Goal: Task Accomplishment & Management: Use online tool/utility

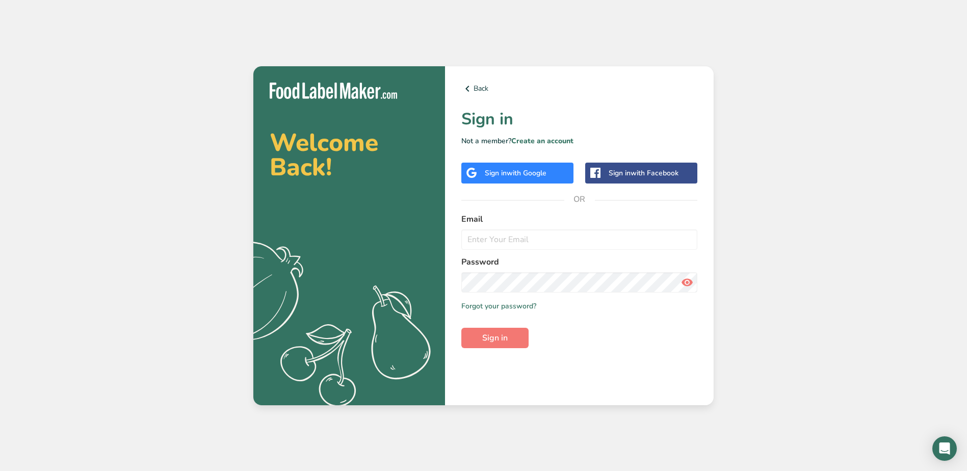
type input "[EMAIL_ADDRESS][DOMAIN_NAME]"
click at [520, 330] on button "Sign in" at bounding box center [494, 338] width 67 height 20
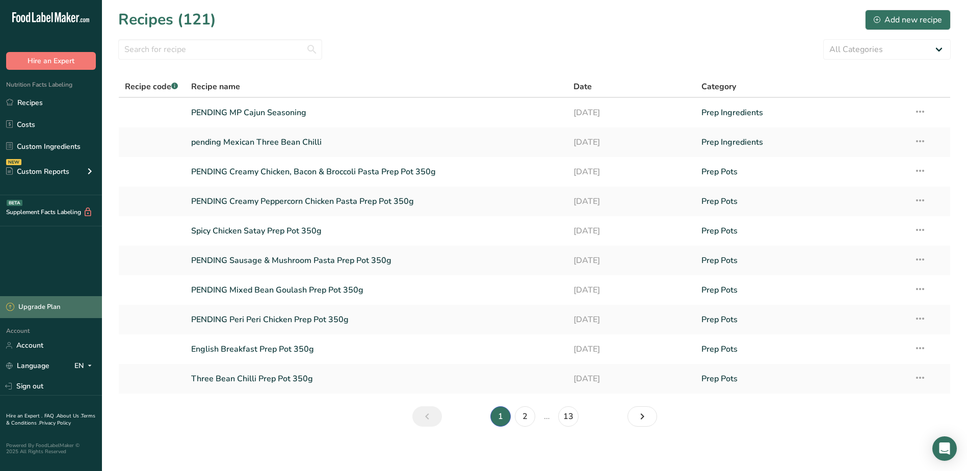
click at [49, 307] on div "Upgrade Plan" at bounding box center [33, 307] width 54 height 10
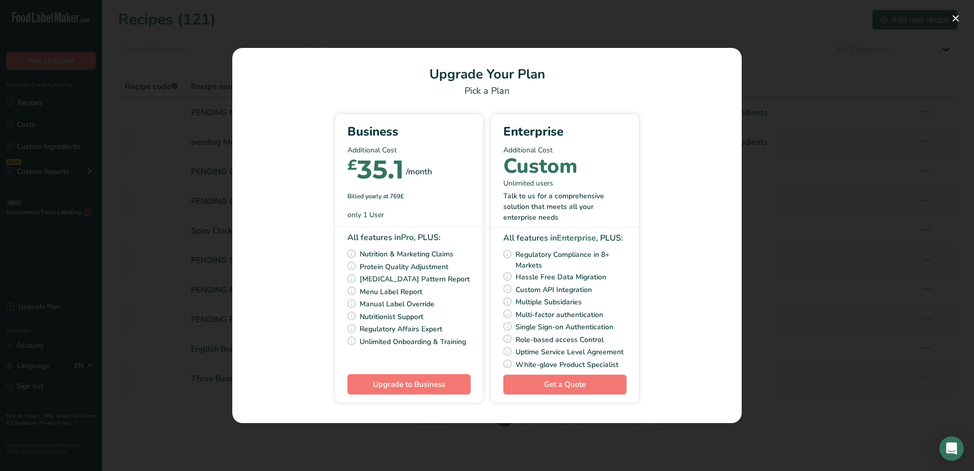
click at [131, 287] on div "Pick Your Pricing Plan Modal" at bounding box center [487, 235] width 974 height 471
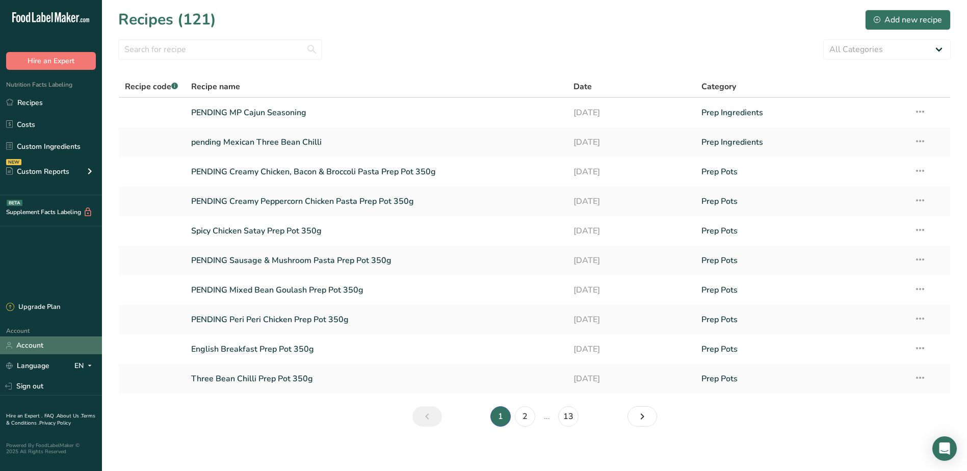
click at [29, 350] on link "Account" at bounding box center [51, 345] width 102 height 18
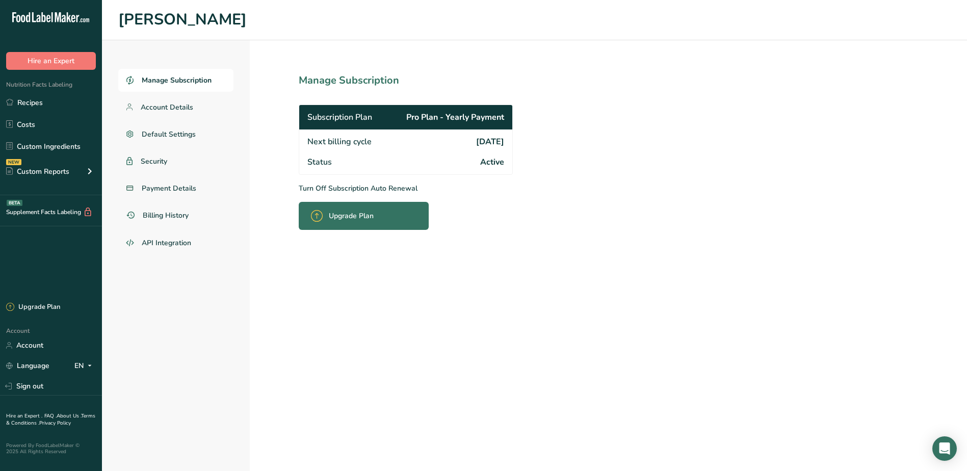
click at [347, 77] on h1 "Manage Subscription" at bounding box center [428, 80] width 259 height 15
click at [167, 187] on span "Payment Details" at bounding box center [169, 188] width 55 height 11
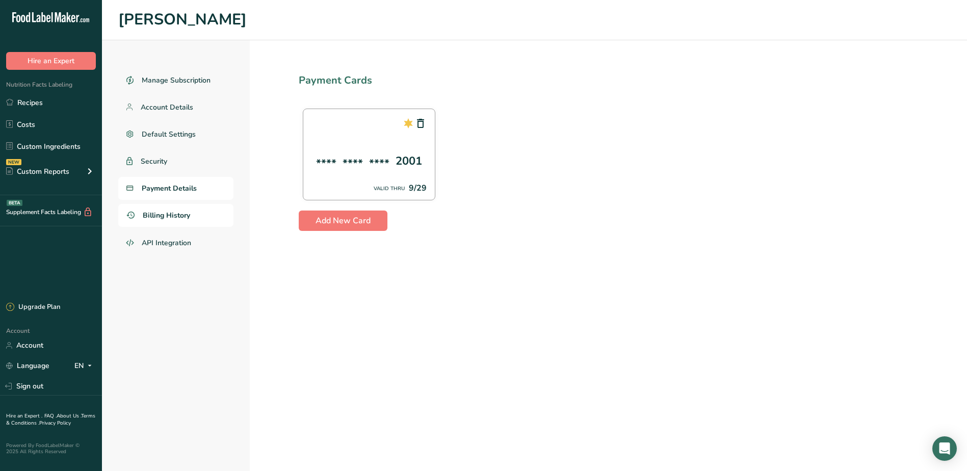
click at [167, 218] on span "Billing History" at bounding box center [166, 215] width 47 height 11
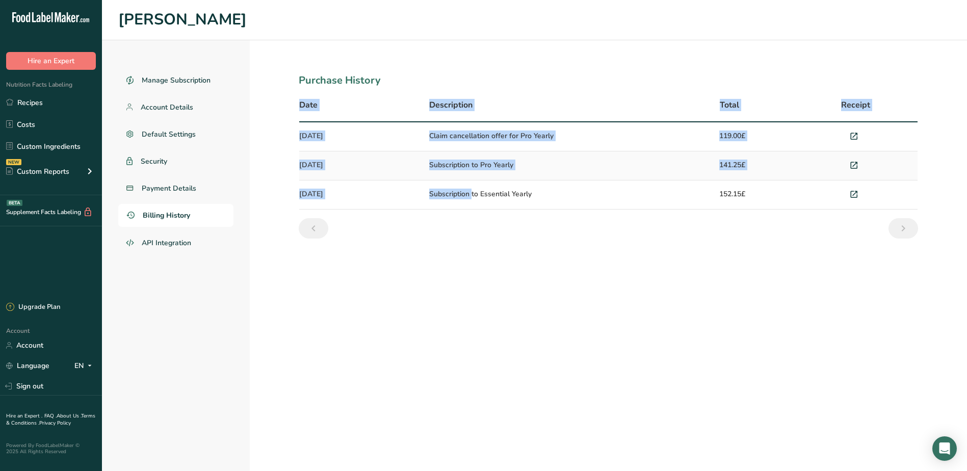
drag, startPoint x: 297, startPoint y: 197, endPoint x: 444, endPoint y: 201, distance: 147.4
click at [444, 201] on section "Purchase History Date Description Total Receipt Sep 1, 2025 Claim cancellation …" at bounding box center [608, 255] width 717 height 431
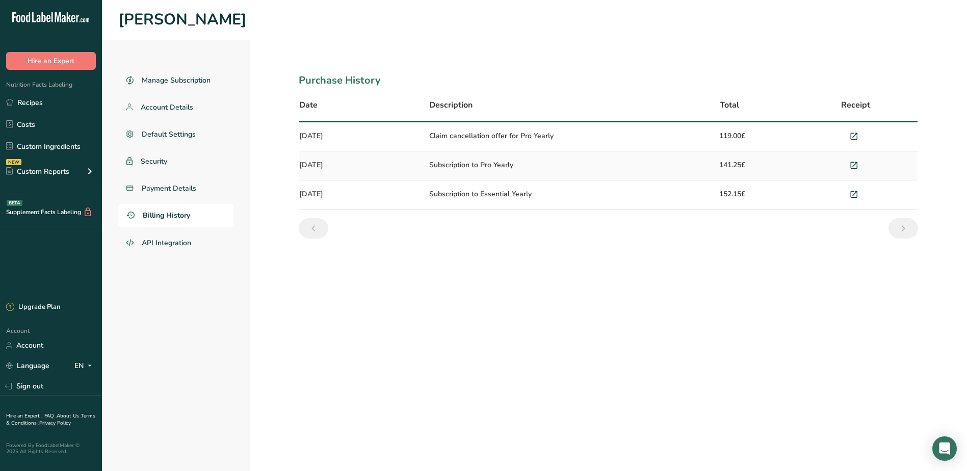
drag, startPoint x: 444, startPoint y: 201, endPoint x: 435, endPoint y: 242, distance: 41.4
click at [444, 248] on section "Purchase History Date Description Total Receipt Sep 1, 2025 Claim cancellation …" at bounding box center [608, 255] width 717 height 431
drag, startPoint x: 315, startPoint y: 136, endPoint x: 766, endPoint y: 200, distance: 455.2
click at [766, 200] on section "Purchase History Date Description Total Receipt Sep 1, 2025 Claim cancellation …" at bounding box center [608, 255] width 717 height 431
copy table "Date Description Total Receipt Sep 1, 2025 Claim cancellation offer for Pro Yea…"
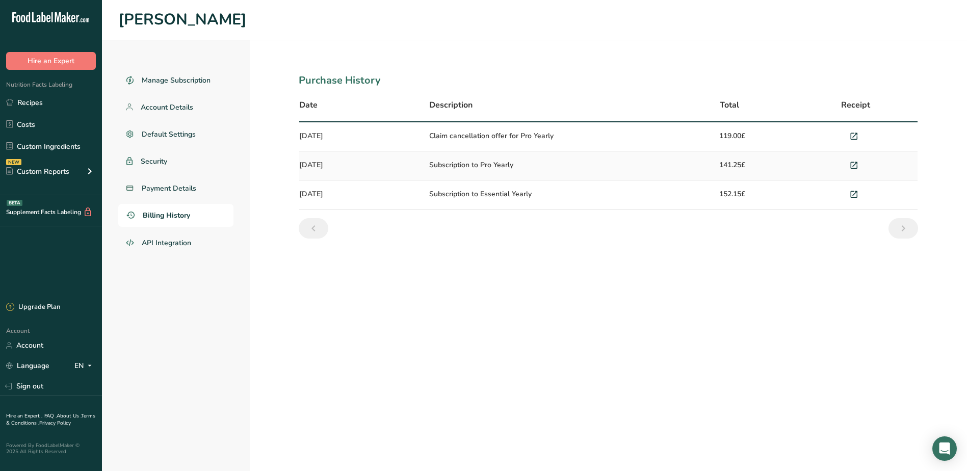
click at [549, 308] on section "Purchase History Date Description Total Receipt Sep 1, 2025 Claim cancellation …" at bounding box center [608, 255] width 717 height 431
drag, startPoint x: 301, startPoint y: 139, endPoint x: 886, endPoint y: 141, distance: 584.6
click at [886, 141] on tr "Sep 1, 2025 Claim cancellation offer for Pro Yearly 119.00£" at bounding box center [608, 136] width 618 height 29
drag, startPoint x: 60, startPoint y: 294, endPoint x: 48, endPoint y: 299, distance: 13.0
click at [60, 294] on div ".a-20{fill:#fff;} Hire an Expert Nutrition Facts Labeling Recipes Costs Custom …" at bounding box center [51, 235] width 102 height 471
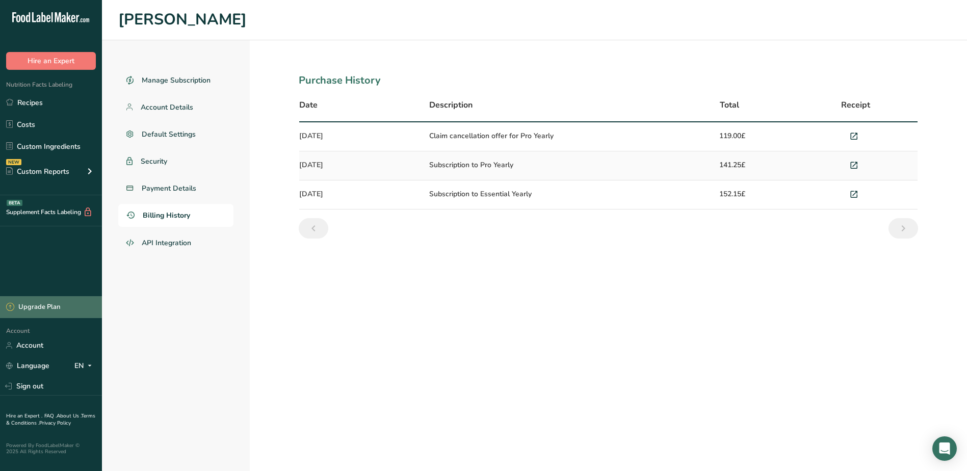
click at [35, 309] on div "Upgrade Plan" at bounding box center [33, 307] width 54 height 10
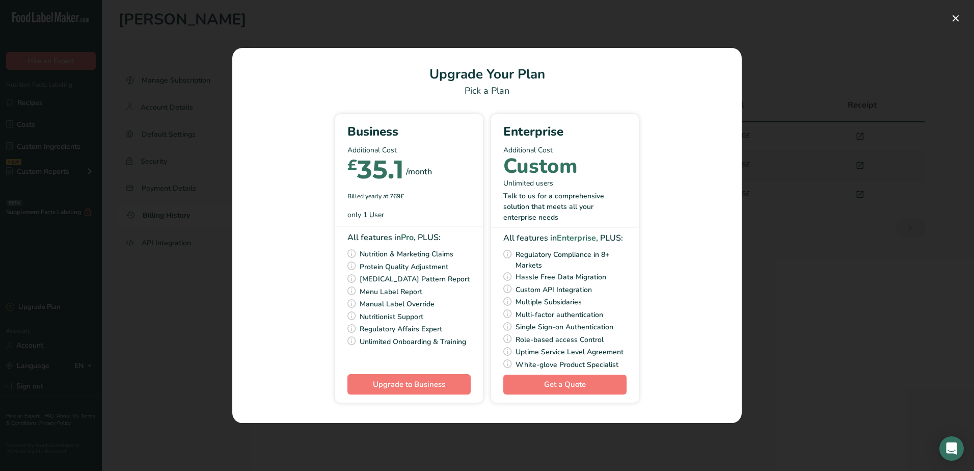
click at [56, 333] on div "Pick Your Pricing Plan Modal" at bounding box center [487, 235] width 974 height 471
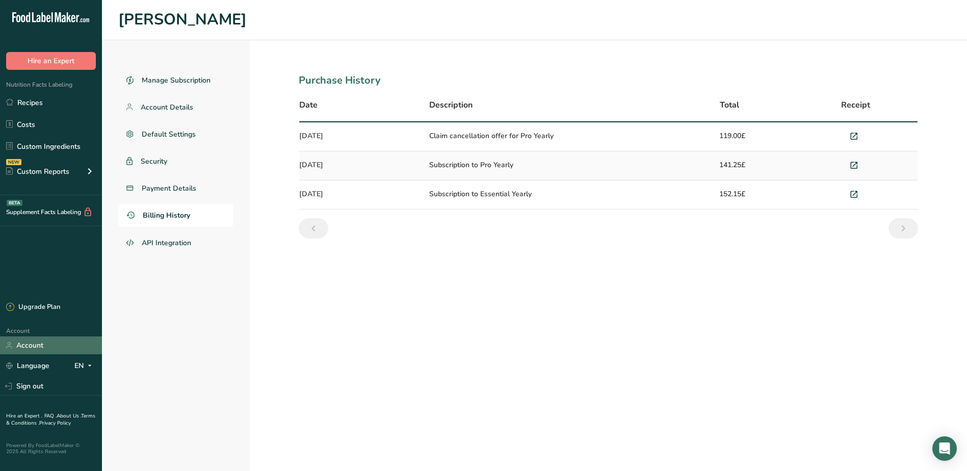
click at [31, 348] on link "Account" at bounding box center [51, 345] width 102 height 18
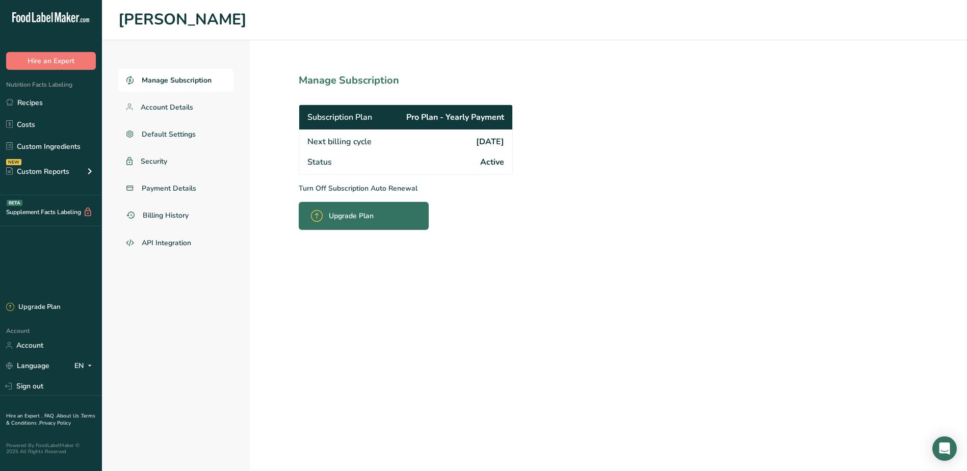
drag, startPoint x: 450, startPoint y: 142, endPoint x: 534, endPoint y: 141, distance: 84.1
click at [534, 141] on section "Manage Subscription Subscription Plan Pro Plan - Yearly Payment Next billing cy…" at bounding box center [428, 255] width 357 height 431
drag, startPoint x: 534, startPoint y: 141, endPoint x: 560, endPoint y: 292, distance: 153.6
click at [560, 292] on section "Manage Subscription Subscription Plan Pro Plan - Yearly Payment Next billing cy…" at bounding box center [428, 255] width 357 height 431
click at [345, 188] on p "Turn Off Subscription Auto Renewal" at bounding box center [428, 188] width 259 height 11
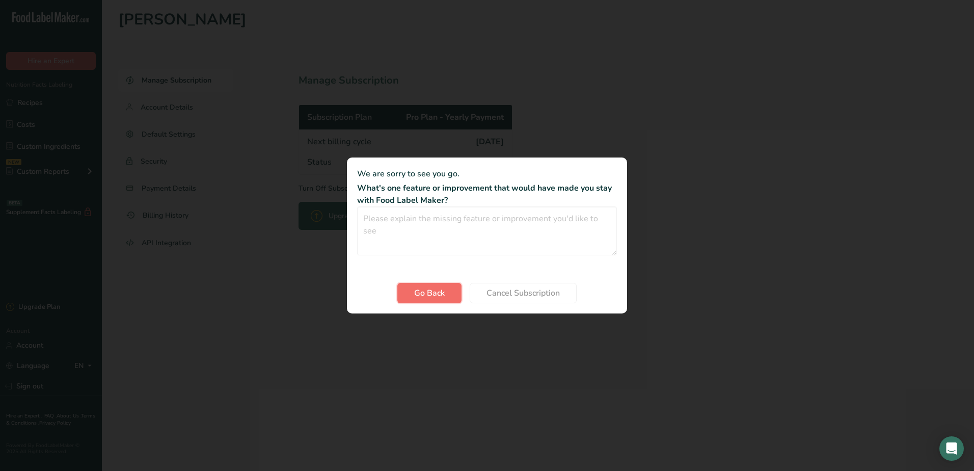
click at [442, 297] on span "Go Back" at bounding box center [429, 293] width 31 height 12
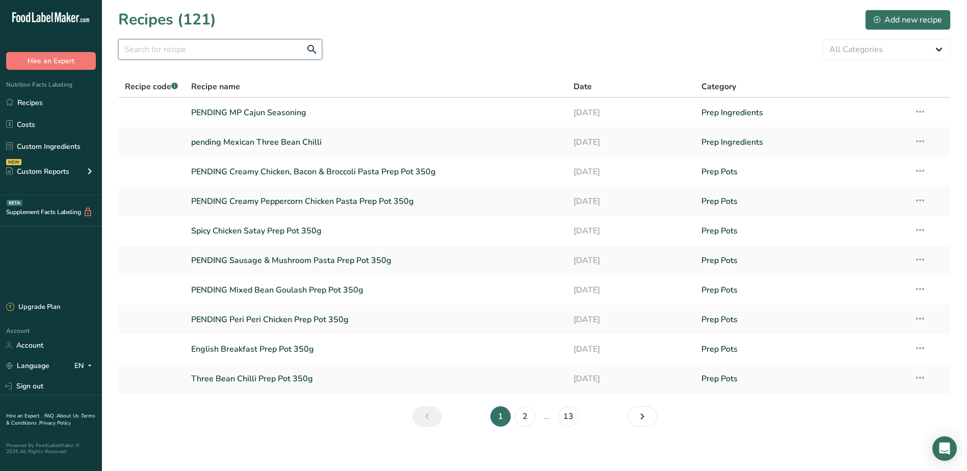
click at [247, 48] on input "text" at bounding box center [220, 49] width 204 height 20
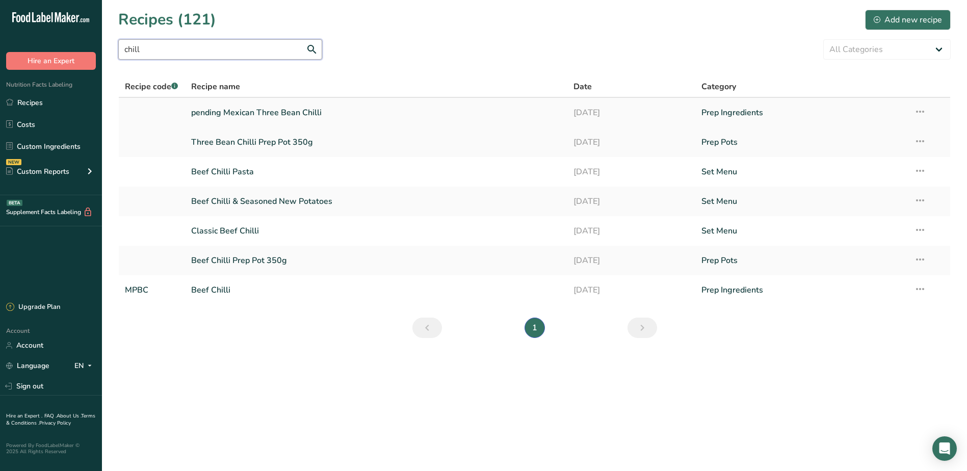
type input "chill"
click at [269, 112] on link "pending Mexican Three Bean Chilli" at bounding box center [376, 112] width 371 height 21
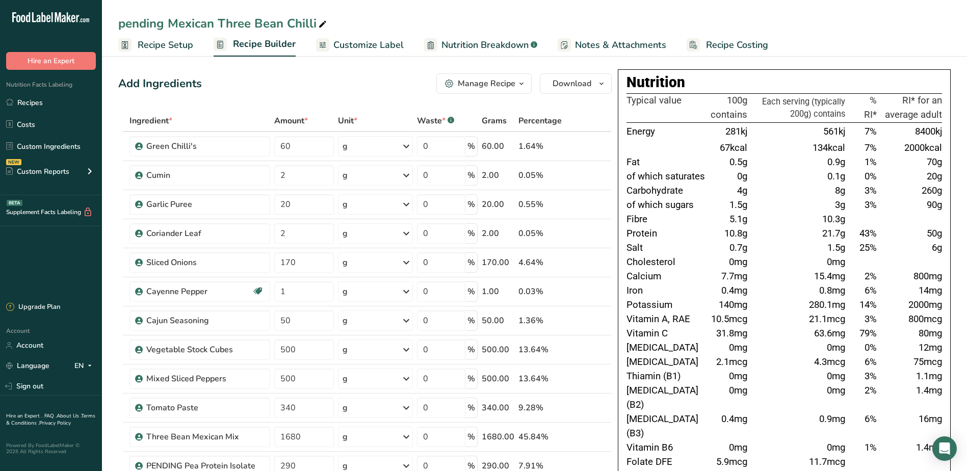
click at [166, 38] on span "Recipe Setup" at bounding box center [166, 45] width 56 height 14
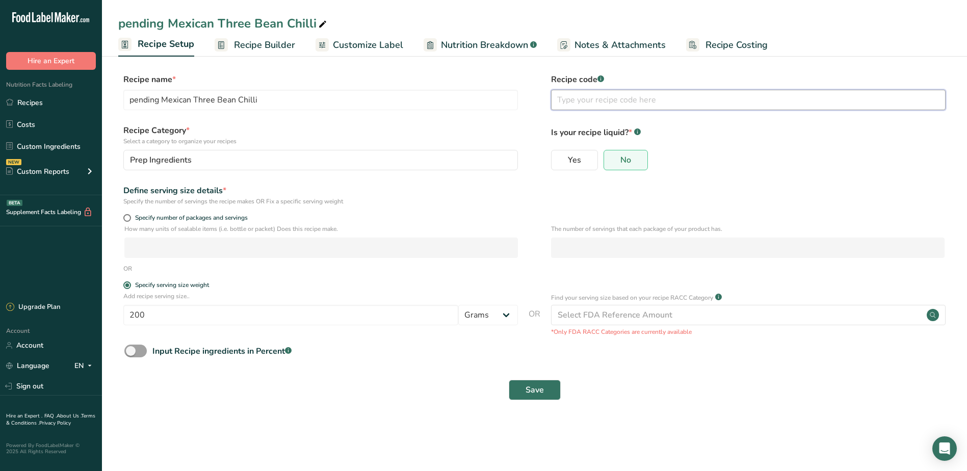
click at [569, 100] on input "text" at bounding box center [748, 100] width 394 height 20
type input "MPMTBC"
click at [544, 391] on button "Save" at bounding box center [535, 390] width 52 height 20
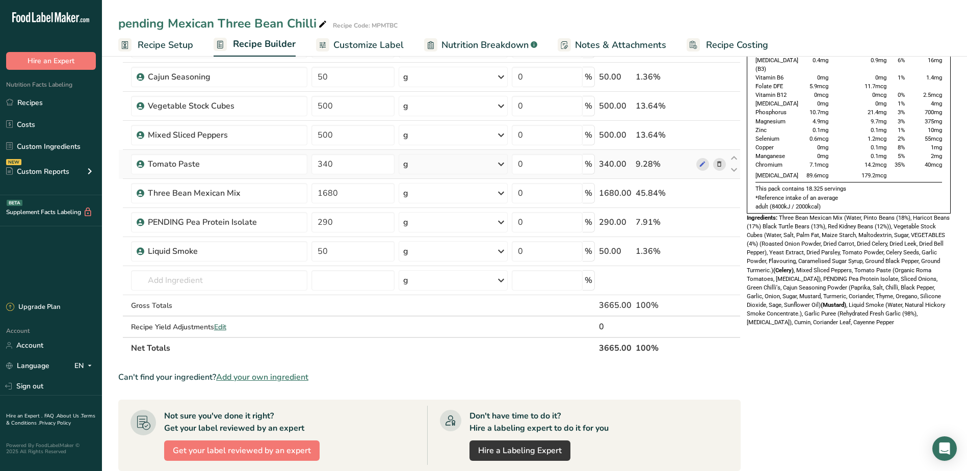
scroll to position [153, 0]
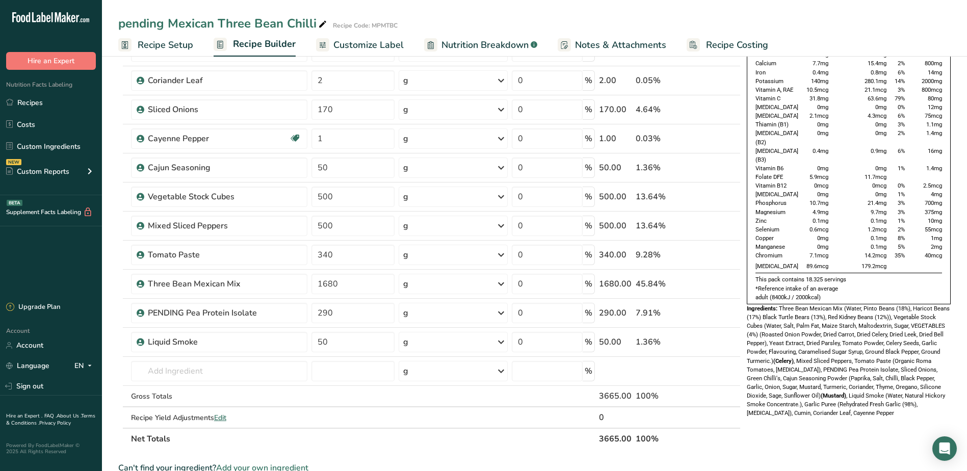
click at [164, 43] on span "Recipe Setup" at bounding box center [166, 45] width 56 height 14
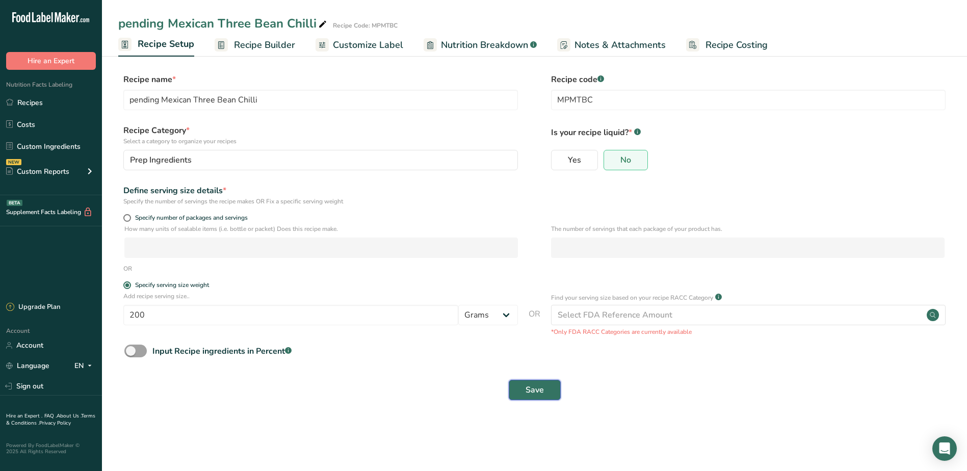
click at [523, 398] on button "Save" at bounding box center [535, 390] width 52 height 20
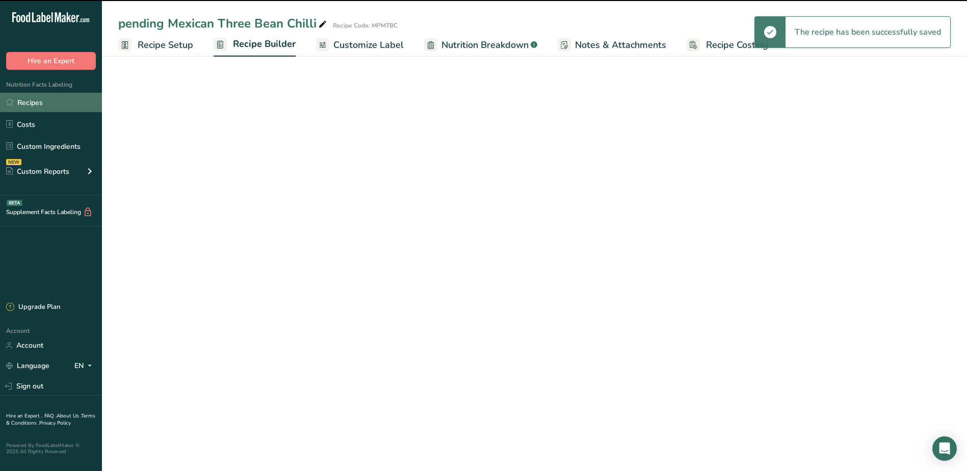
click at [62, 104] on link "Recipes" at bounding box center [51, 102] width 102 height 19
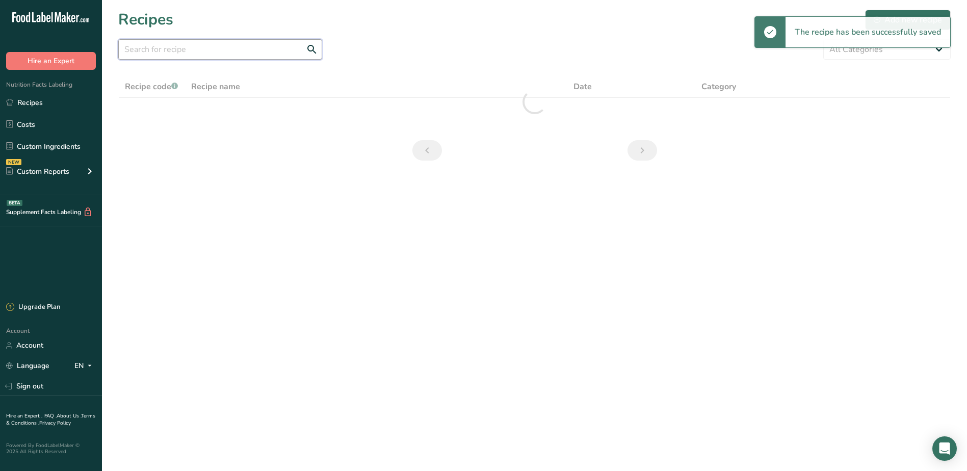
click at [264, 57] on input "text" at bounding box center [220, 49] width 204 height 20
paste input "MPMTBC"
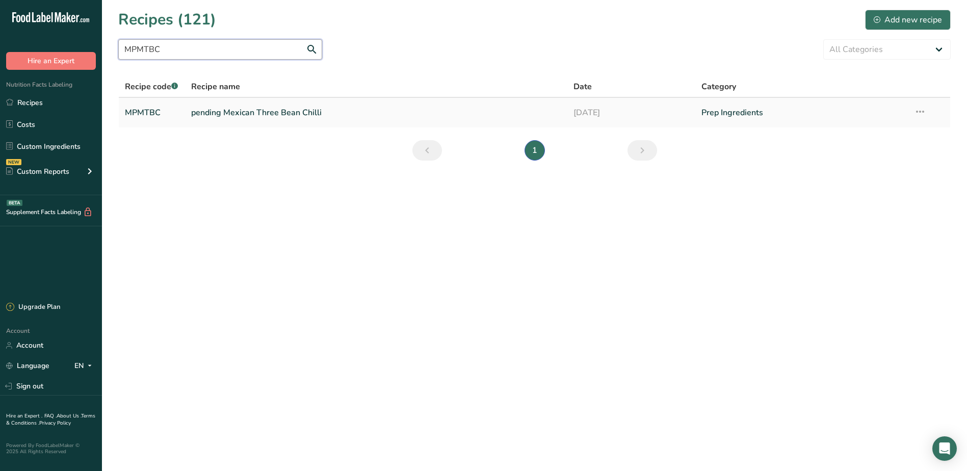
type input "MPMTBC"
click at [925, 111] on icon at bounding box center [920, 111] width 12 height 18
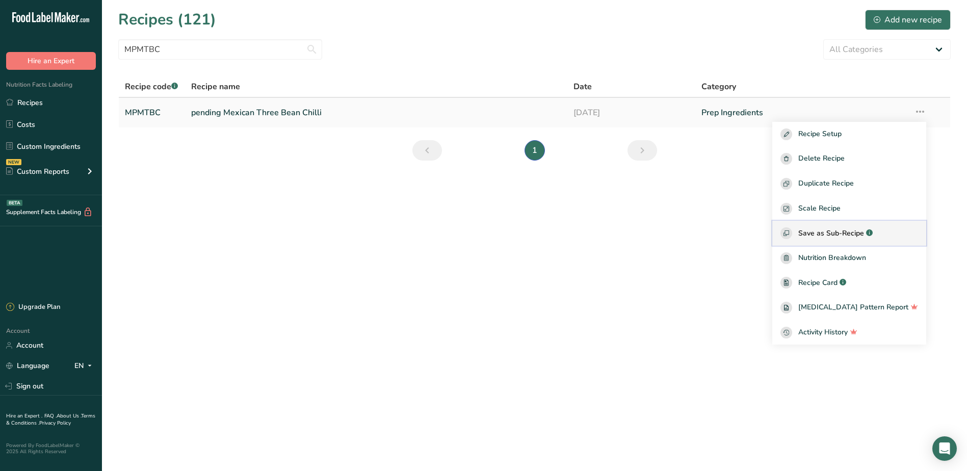
click at [833, 235] on span "Save as Sub-Recipe" at bounding box center [831, 233] width 66 height 11
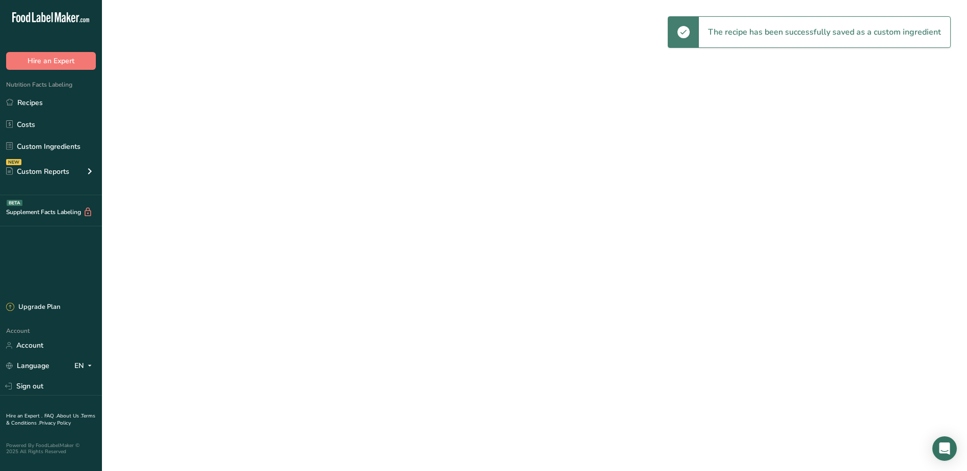
select select "30"
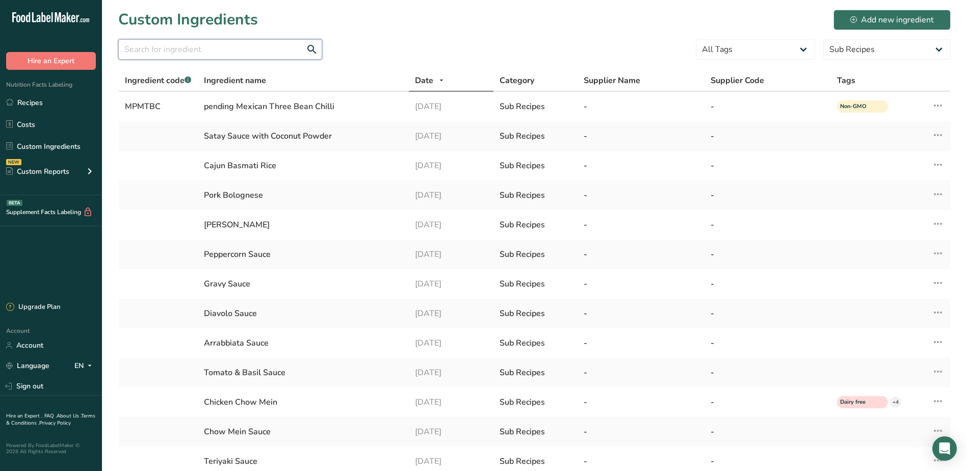
click at [240, 51] on input "text" at bounding box center [220, 49] width 204 height 20
click at [29, 104] on link "Recipes" at bounding box center [51, 102] width 102 height 19
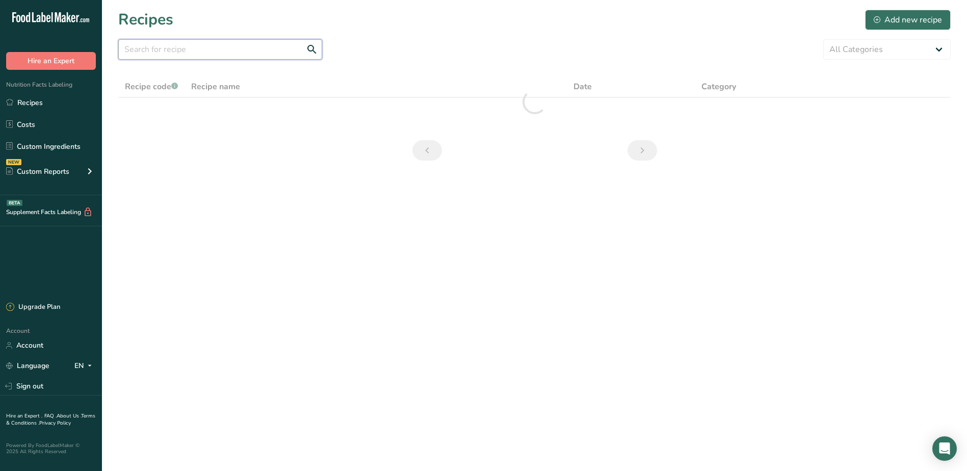
click at [227, 51] on input "text" at bounding box center [220, 49] width 204 height 20
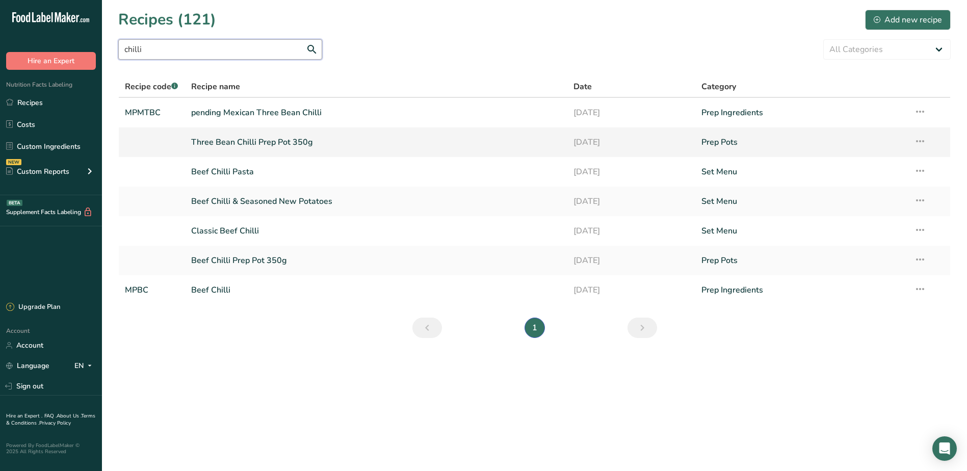
type input "chilli"
click at [295, 142] on link "Three Bean Chilli Prep Pot 350g" at bounding box center [376, 141] width 371 height 21
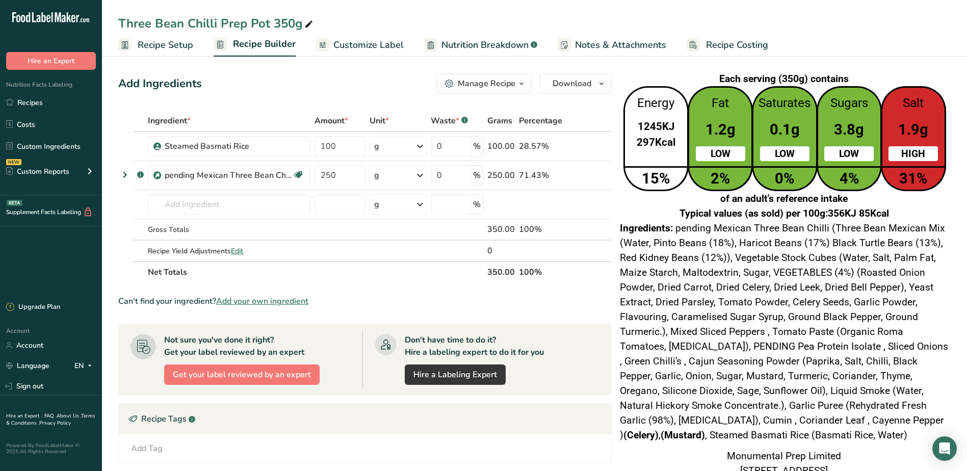
click at [383, 39] on span "Customize Label" at bounding box center [368, 45] width 70 height 14
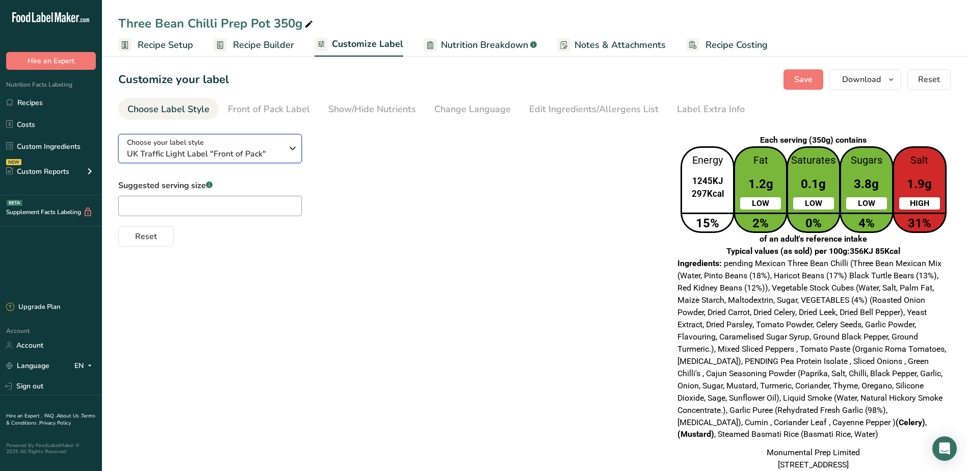
click at [240, 155] on span "UK Traffic Light Label "Front of Pack"" at bounding box center [204, 154] width 155 height 12
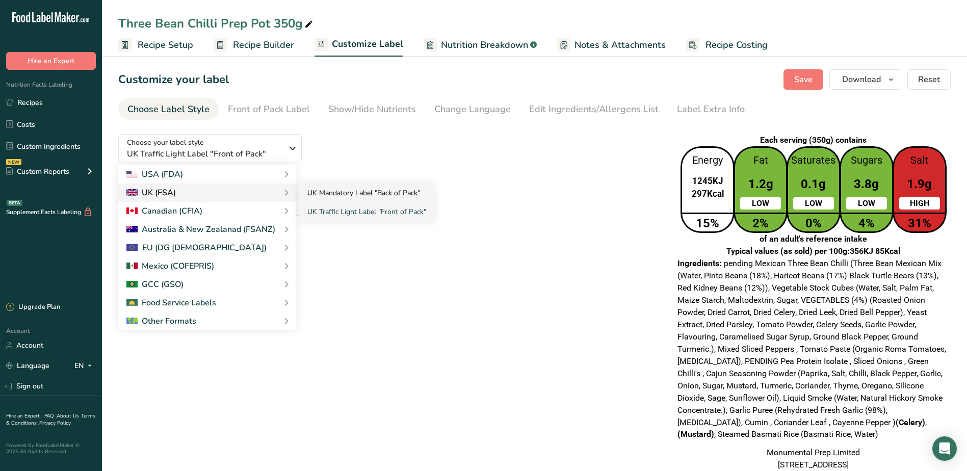
click at [345, 193] on link "UK Mandatory Label "Back of Pack"" at bounding box center [366, 192] width 135 height 19
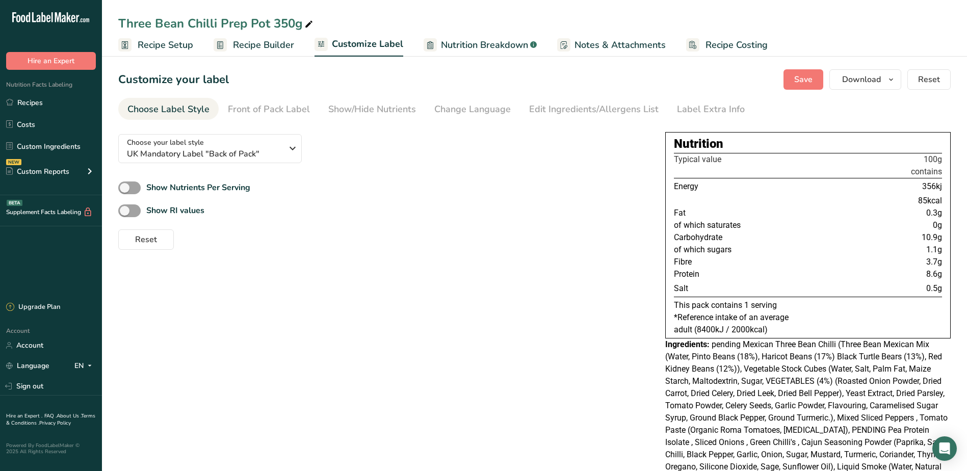
click at [268, 41] on span "Recipe Builder" at bounding box center [263, 45] width 61 height 14
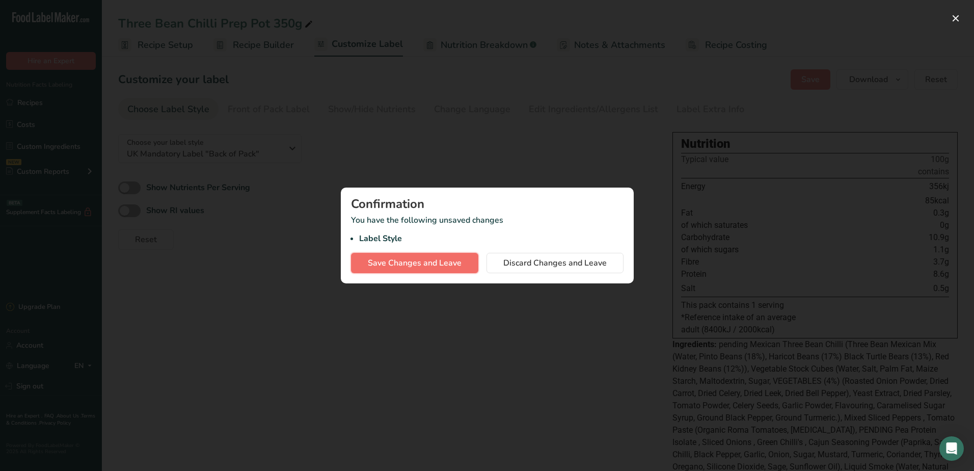
click at [430, 266] on span "Save Changes and Leave" at bounding box center [415, 263] width 94 height 12
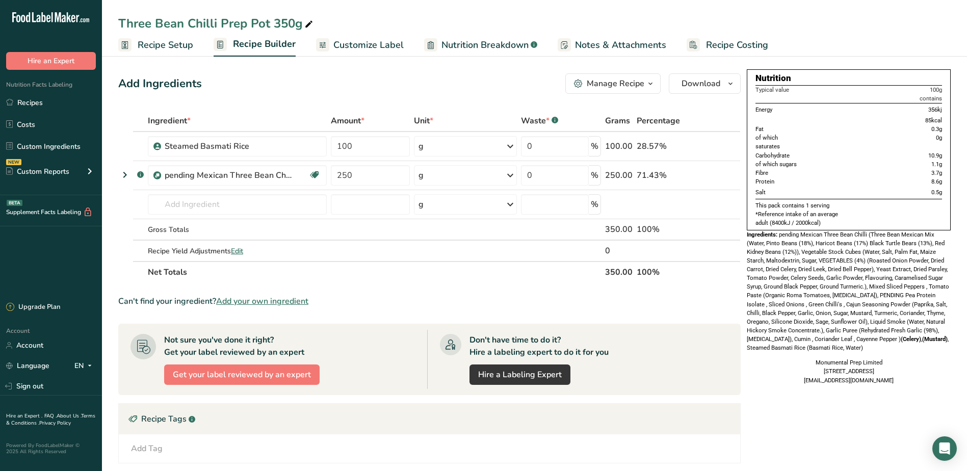
click at [347, 38] on span "Customize Label" at bounding box center [368, 45] width 70 height 14
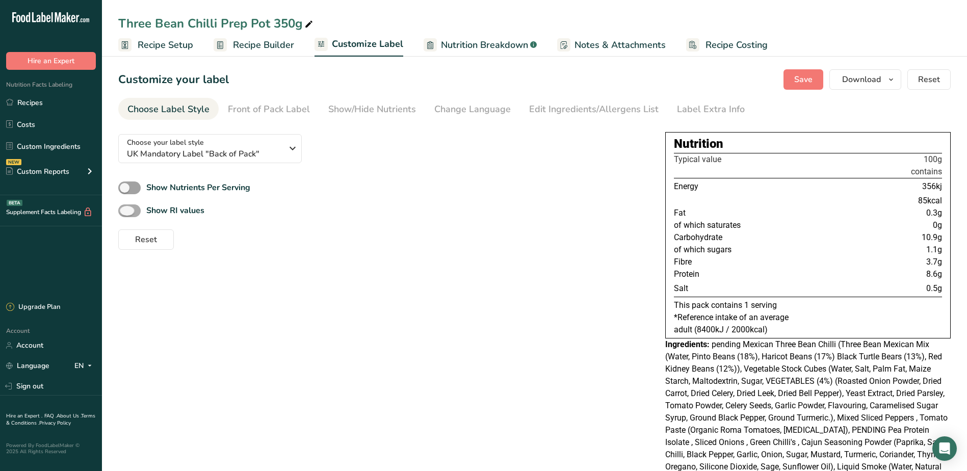
click at [131, 207] on span at bounding box center [129, 210] width 22 height 13
click at [125, 207] on input "Show RI values" at bounding box center [121, 210] width 7 height 7
checkbox input "true"
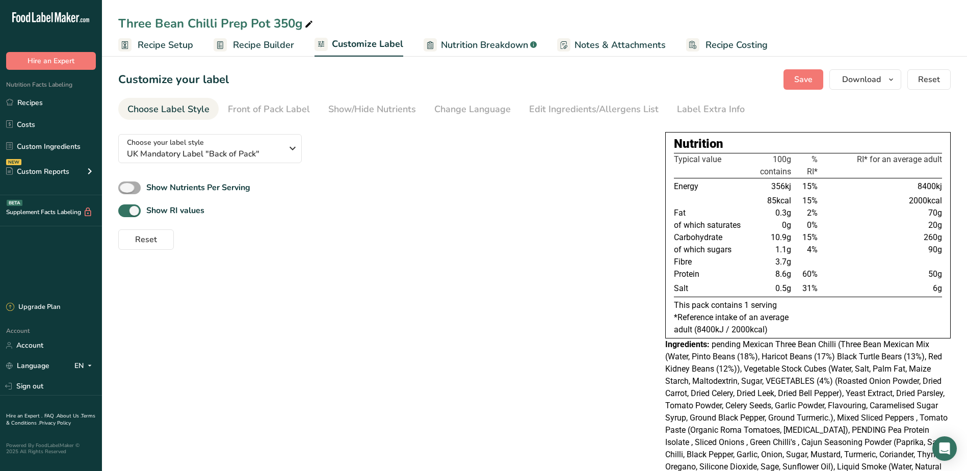
click at [134, 183] on span at bounding box center [129, 187] width 22 height 13
click at [125, 184] on input "Show Nutrients Per Serving" at bounding box center [121, 187] width 7 height 7
checkbox input "true"
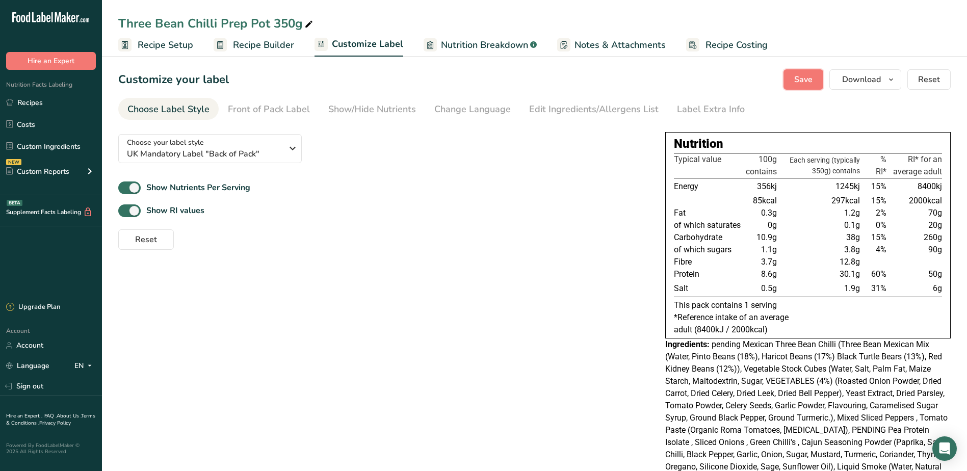
click at [809, 78] on span "Save" at bounding box center [803, 79] width 18 height 12
drag, startPoint x: 839, startPoint y: 289, endPoint x: 867, endPoint y: 290, distance: 28.0
click at [867, 290] on tr "Salt 0.5g 1.9g 31% 6g" at bounding box center [808, 288] width 268 height 17
drag, startPoint x: 867, startPoint y: 290, endPoint x: 832, endPoint y: 297, distance: 35.9
click at [832, 297] on div "Nutrition Typical value 100g contains Each serving (typically 350g) contains % …" at bounding box center [807, 235] width 285 height 206
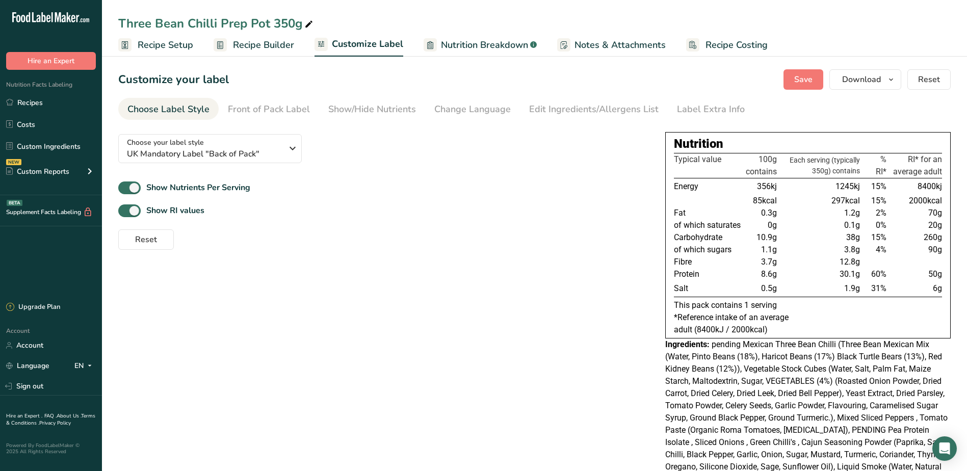
drag, startPoint x: 832, startPoint y: 235, endPoint x: 871, endPoint y: 237, distance: 39.3
click at [872, 237] on tr "Carbohydrate 10.9g 38g 15% 260g" at bounding box center [808, 237] width 268 height 12
click at [571, 246] on div "Reset" at bounding box center [383, 237] width 531 height 24
click at [262, 41] on span "Recipe Builder" at bounding box center [263, 45] width 61 height 14
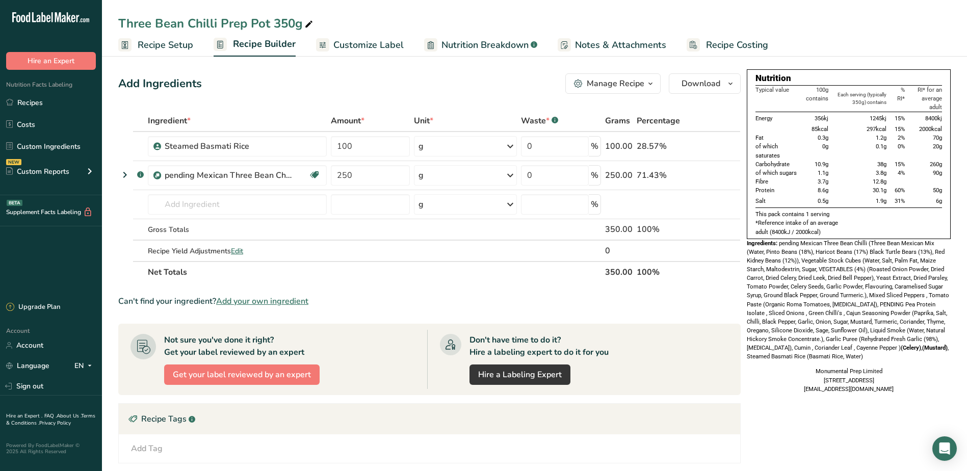
click at [156, 40] on span "Recipe Setup" at bounding box center [166, 45] width 56 height 14
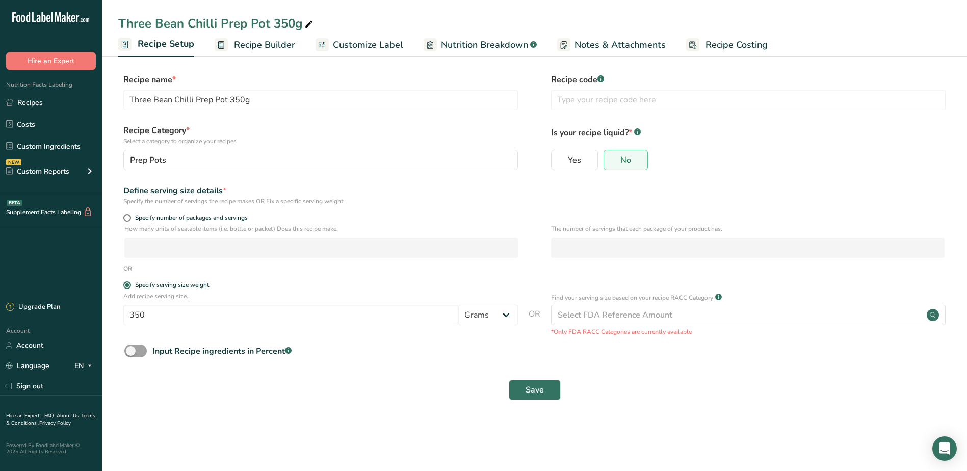
click at [258, 41] on span "Recipe Builder" at bounding box center [264, 45] width 61 height 14
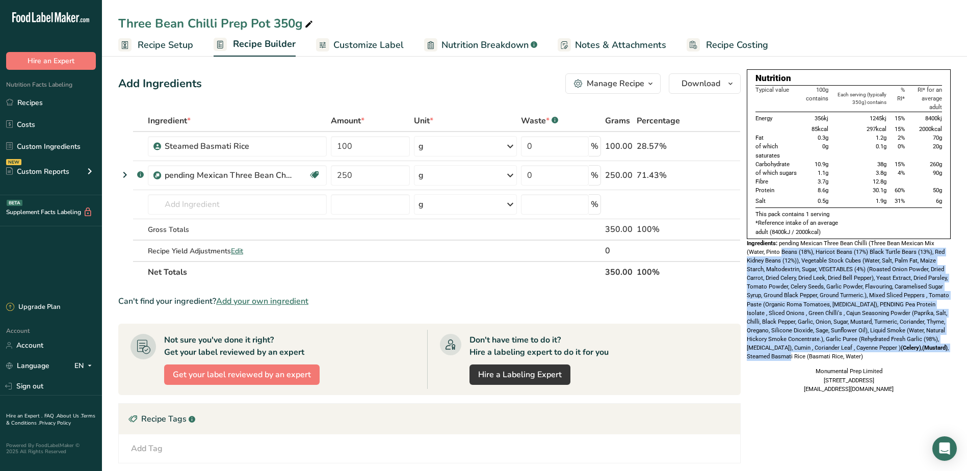
drag, startPoint x: 782, startPoint y: 251, endPoint x: 790, endPoint y: 353, distance: 102.3
click at [790, 353] on span "pending Mexican Three Bean Chilli (Three Bean Mexican Mix (Water, Pinto Beans (…" at bounding box center [848, 300] width 202 height 121
drag, startPoint x: 790, startPoint y: 353, endPoint x: 786, endPoint y: 348, distance: 6.5
click at [786, 348] on span "pending Mexican Three Bean Chilli (Three Bean Mexican Mix (Water, Pinto Beans (…" at bounding box center [848, 300] width 202 height 121
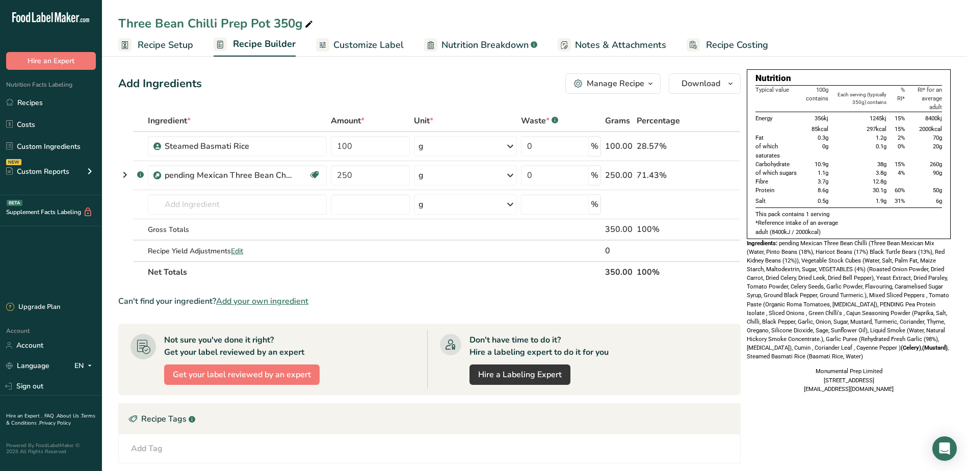
click at [646, 46] on span "Notes & Attachments" at bounding box center [620, 45] width 91 height 14
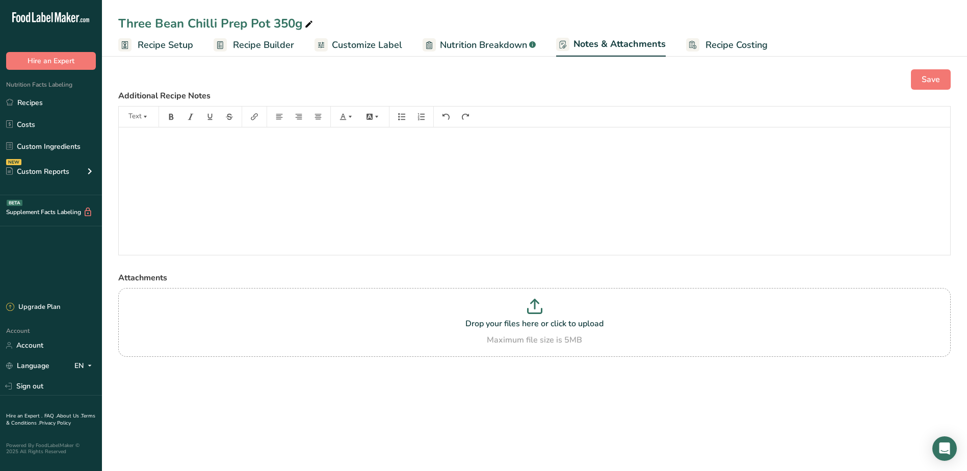
click at [504, 40] on span "Nutrition Breakdown" at bounding box center [483, 45] width 87 height 14
select select "Calories"
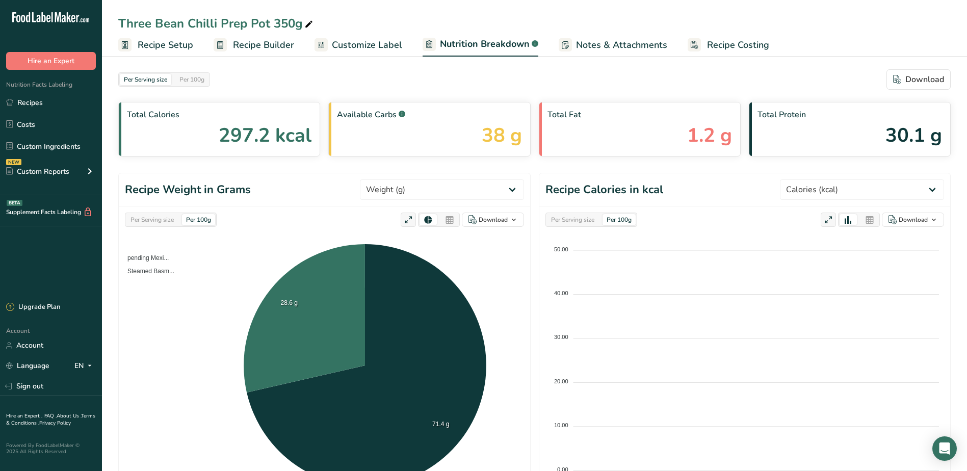
click at [253, 42] on span "Recipe Builder" at bounding box center [263, 45] width 61 height 14
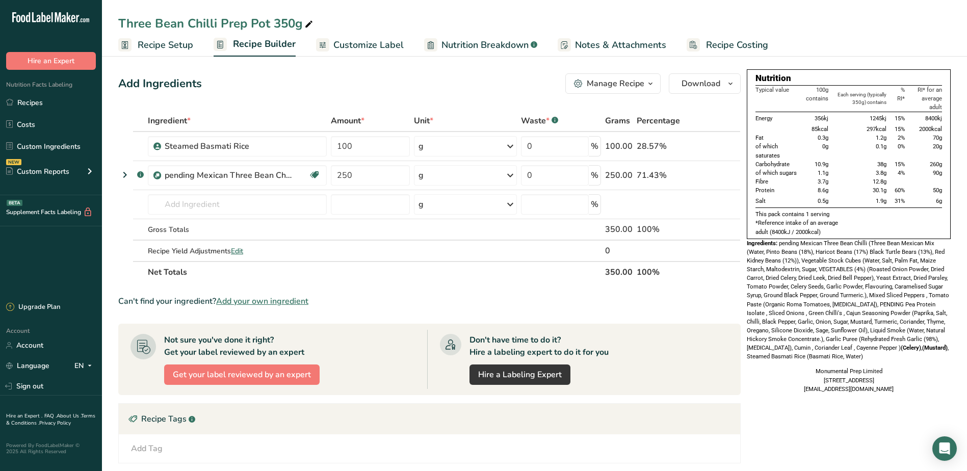
click at [629, 84] on div "Manage Recipe" at bounding box center [616, 83] width 58 height 12
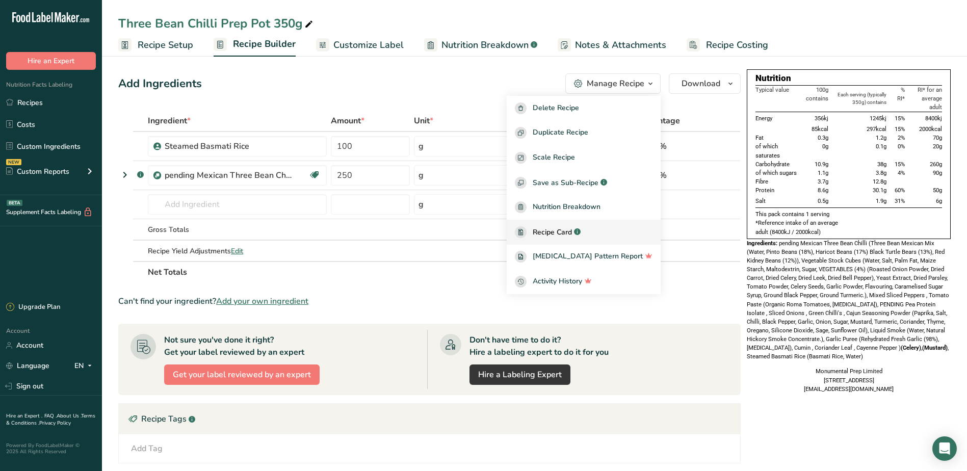
click at [572, 236] on span "Recipe Card" at bounding box center [552, 232] width 39 height 11
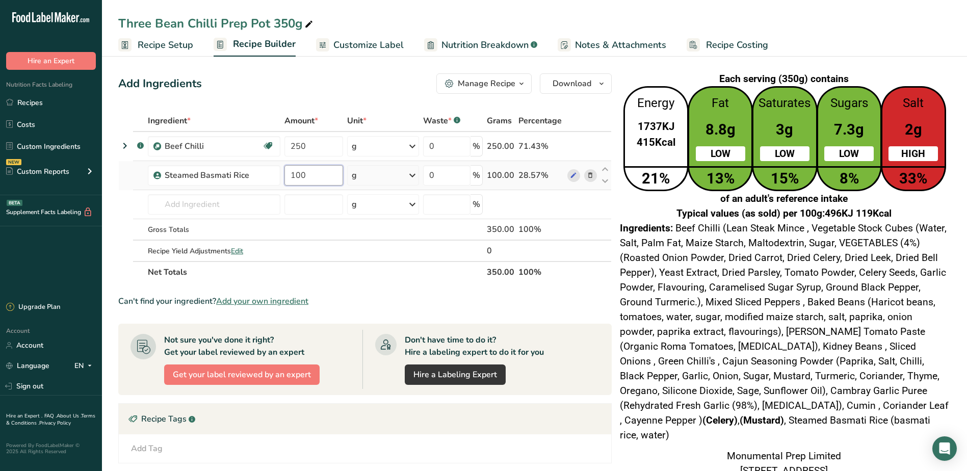
drag, startPoint x: 322, startPoint y: 174, endPoint x: 280, endPoint y: 174, distance: 41.3
click at [280, 174] on tr "Steamed Basmati Rice 100 g Weight Units g kg mg See more Volume Units l Volume …" at bounding box center [365, 175] width 492 height 29
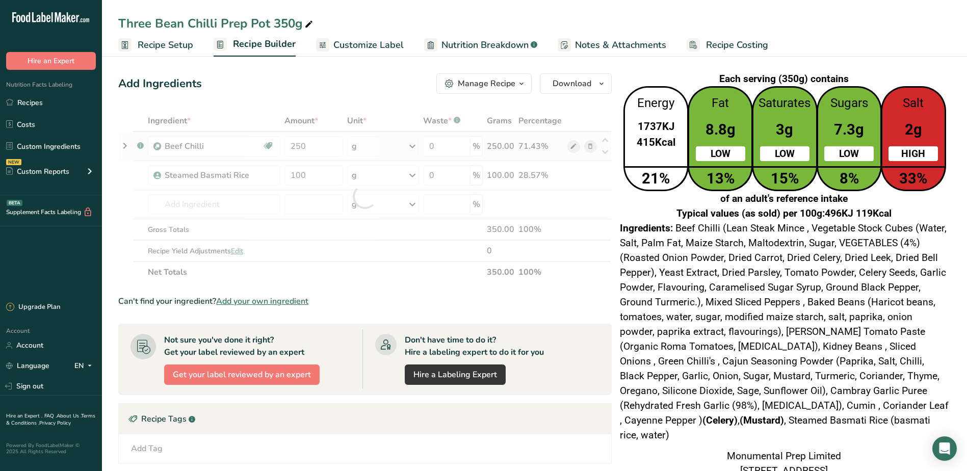
click at [572, 151] on div "Ingredient * Amount * Unit * Waste * .a-a{fill:#347362;}.b-a{fill:#fff;} Grams …" at bounding box center [364, 196] width 493 height 173
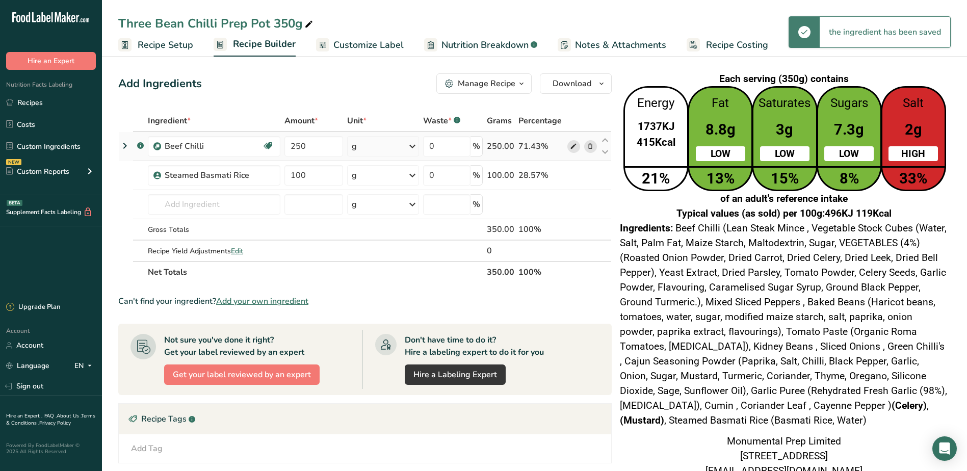
click at [574, 144] on icon at bounding box center [573, 146] width 7 height 11
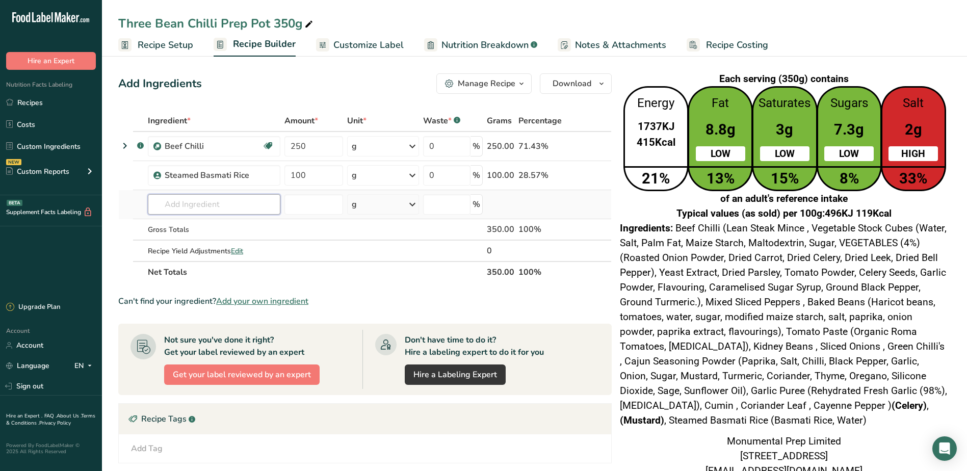
click at [226, 198] on input "text" at bounding box center [214, 204] width 133 height 20
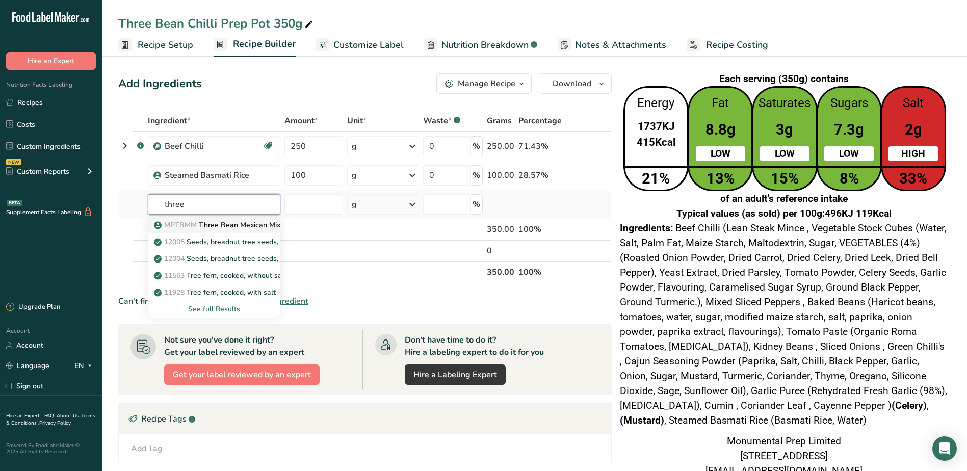
type input "three"
click at [250, 223] on p "MPTBMM Three Bean Mexican Mix" at bounding box center [218, 225] width 124 height 11
type input "Three Bean Mexican Mix"
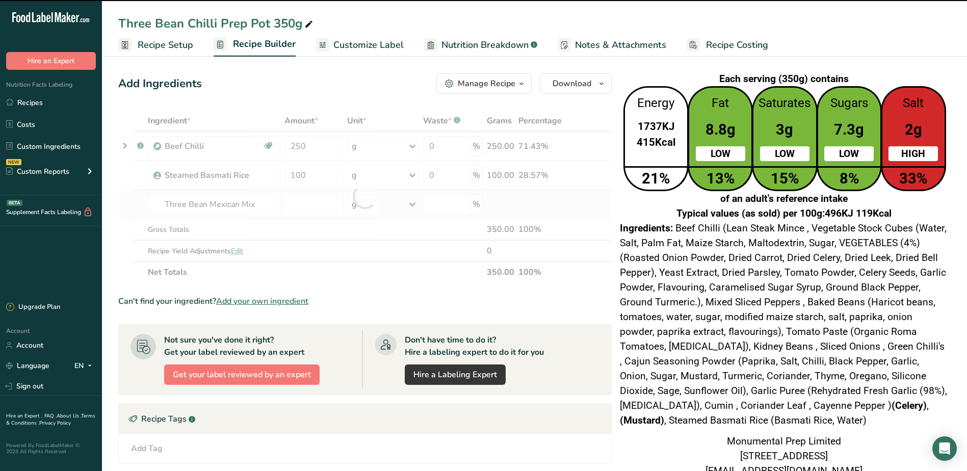
type input "0"
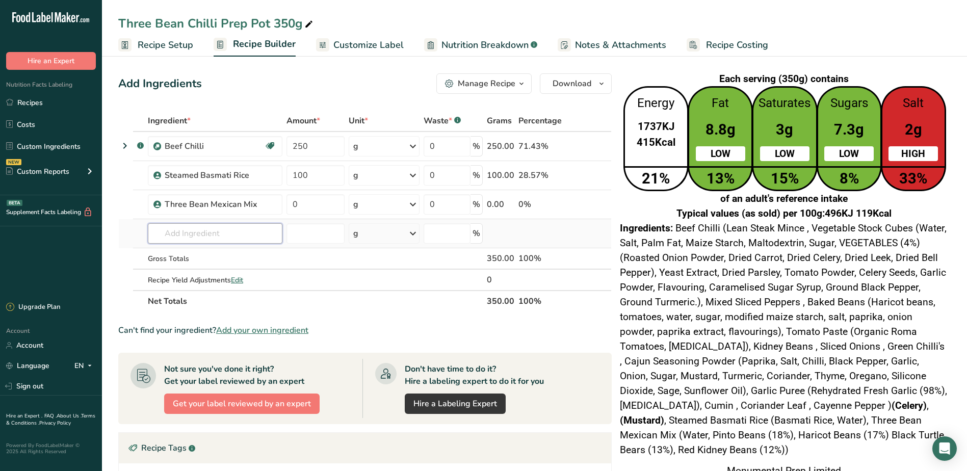
click at [251, 237] on input "text" at bounding box center [215, 233] width 135 height 20
drag, startPoint x: 198, startPoint y: 235, endPoint x: 139, endPoint y: 230, distance: 58.8
click at [139, 230] on tr "chilli Green Chilli's Red Chilli Flakes Beef Chilli 2009 Spices, chili powder 1…" at bounding box center [365, 233] width 492 height 29
type input "chilli"
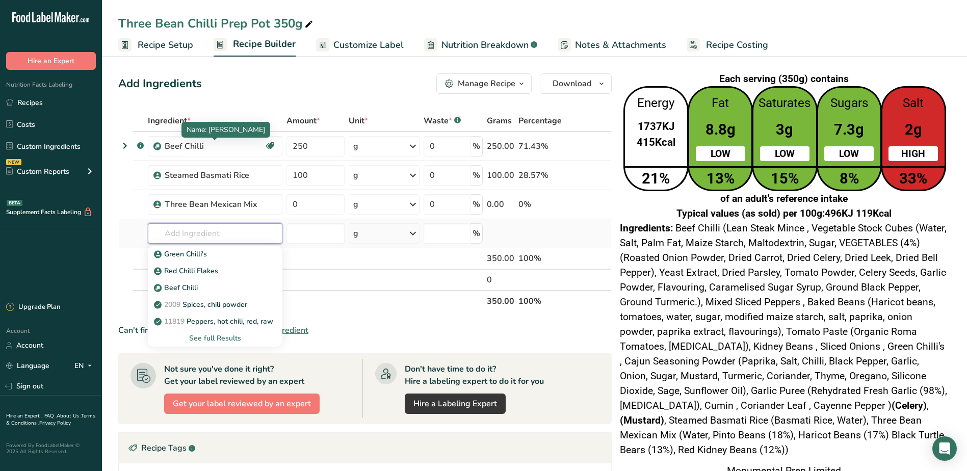
paste input "MPMTBC"
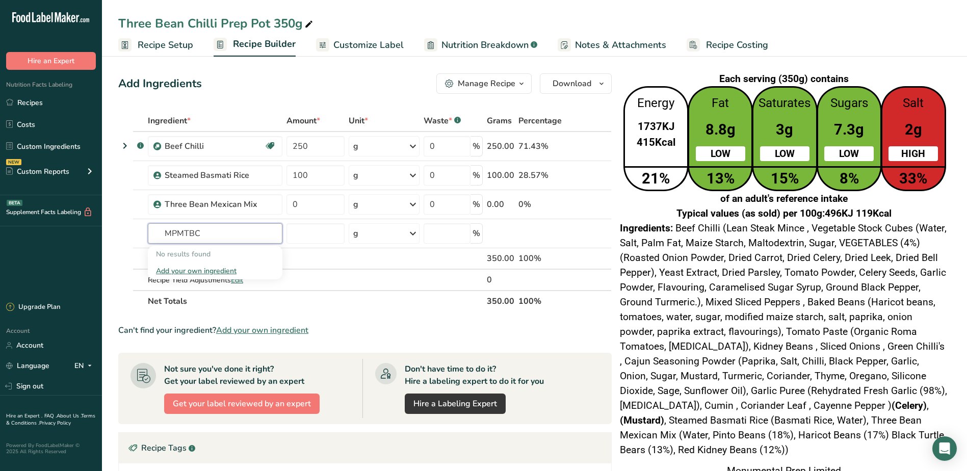
type input "MPMTBC"
paste input "MPMTBC"
drag, startPoint x: 237, startPoint y: 242, endPoint x: 121, endPoint y: 233, distance: 116.0
click at [121, 233] on tr "MPMTBC No results found Add your own ingredient g Weight Units g kg mg See more…" at bounding box center [365, 233] width 492 height 29
paste input "text"
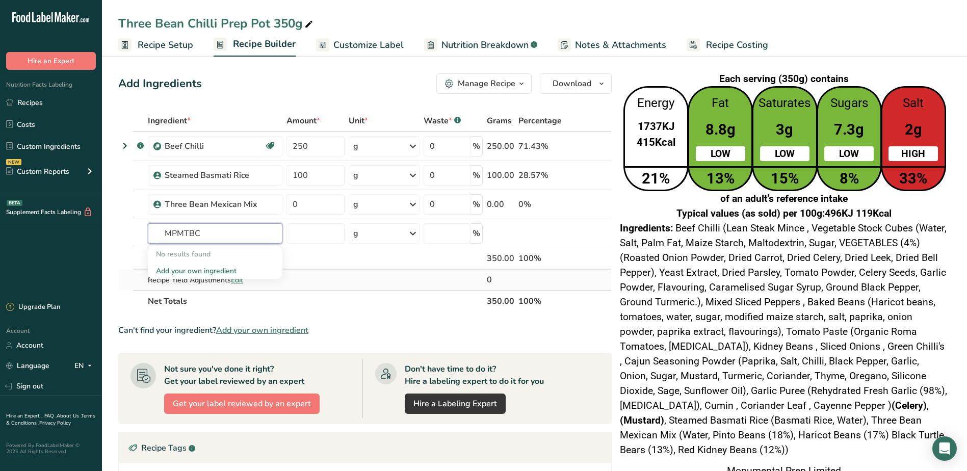
type input "MPMTBC"
click at [363, 289] on td at bounding box center [384, 280] width 75 height 20
click at [206, 238] on input "text" at bounding box center [215, 233] width 135 height 20
paste input "MPMTBC"
type input "MPMTBC"
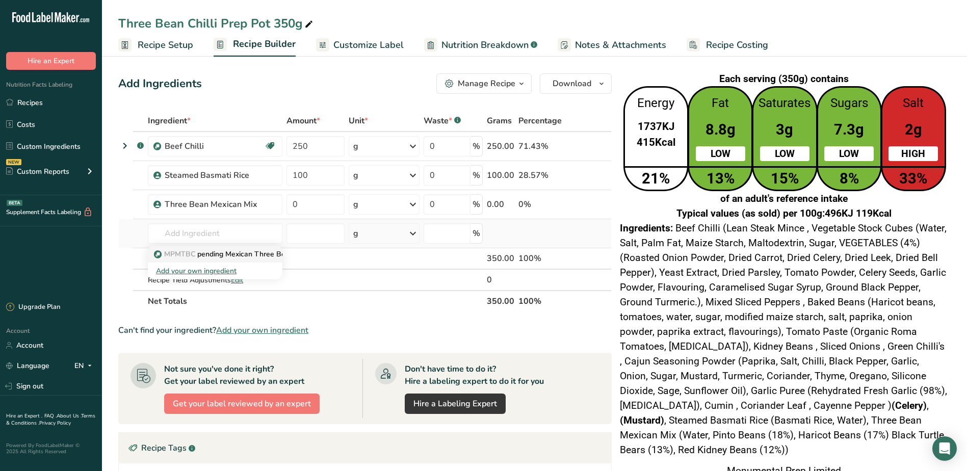
click at [211, 251] on p "MPMTBC pending Mexican Three Bean Chilli" at bounding box center [233, 254] width 155 height 11
type input "pending Mexican Three Bean Chilli"
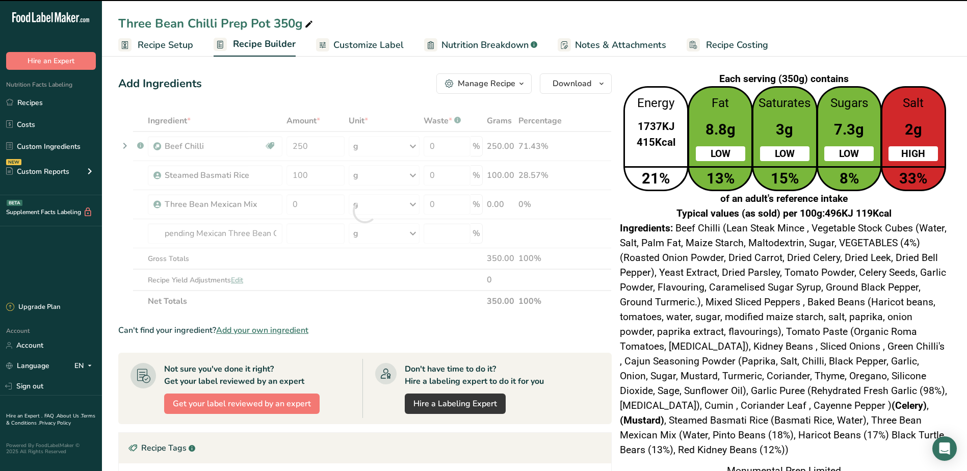
type input "0"
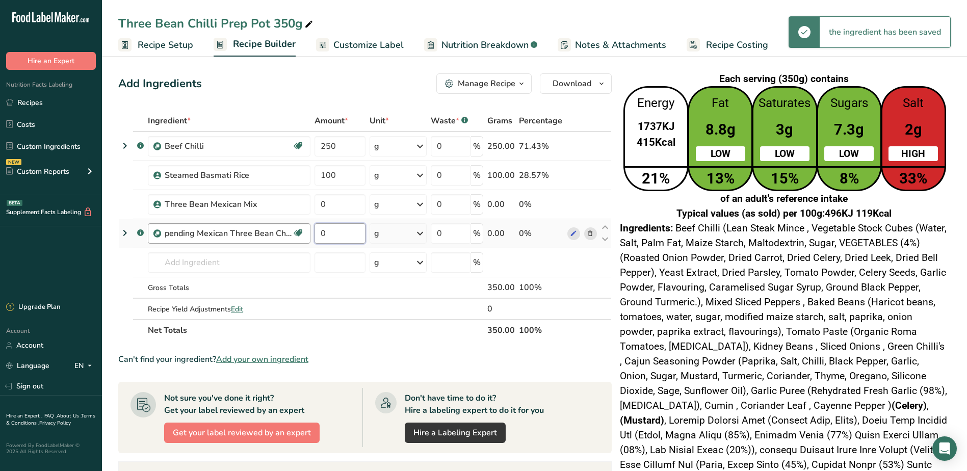
drag, startPoint x: 351, startPoint y: 237, endPoint x: 309, endPoint y: 237, distance: 41.3
click at [309, 237] on tr ".a-a{fill:#347362;}.b-a{fill:#fff;} pending Mexican Three Bean Chilli Non-GMO 0…" at bounding box center [365, 233] width 492 height 29
type input "250"
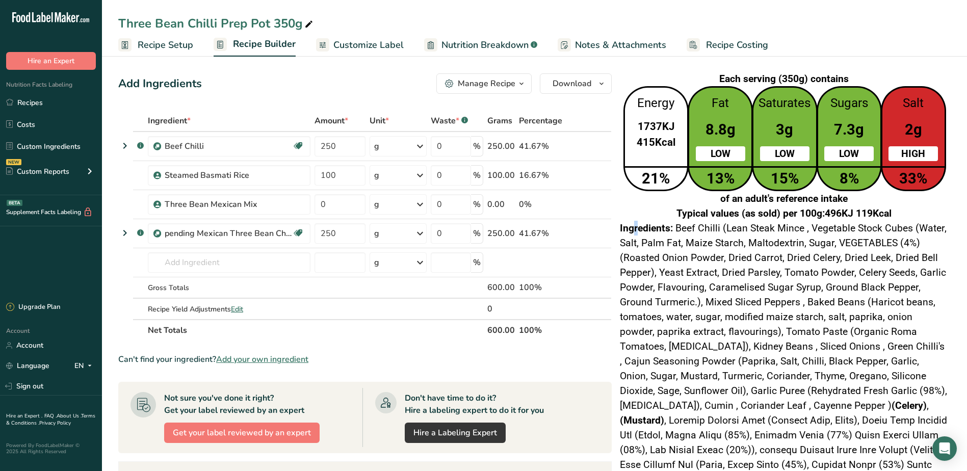
click at [631, 223] on span "Ingredients:" at bounding box center [646, 228] width 53 height 12
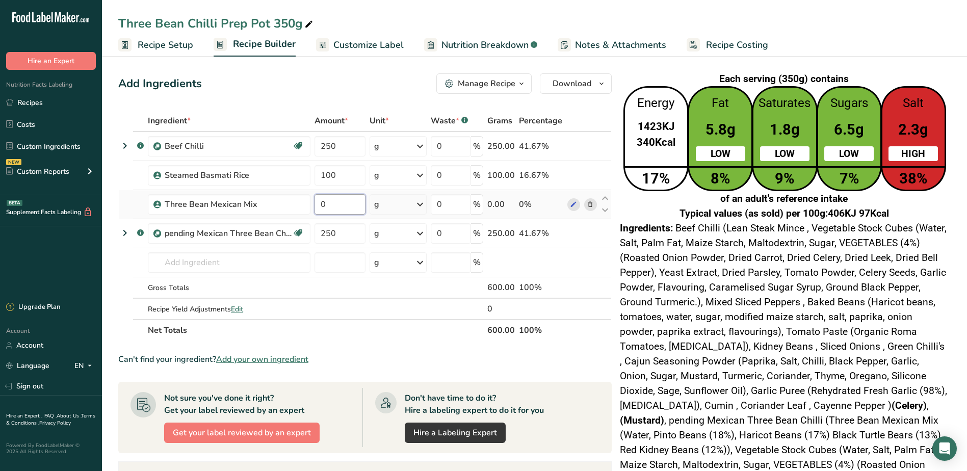
click at [340, 206] on input "0" at bounding box center [339, 204] width 51 height 20
click at [586, 145] on div "Ingredient * Amount * Unit * Waste * .a-a{fill:#347362;}.b-a{fill:#fff;} Grams …" at bounding box center [364, 225] width 493 height 231
click at [588, 203] on icon at bounding box center [590, 204] width 7 height 11
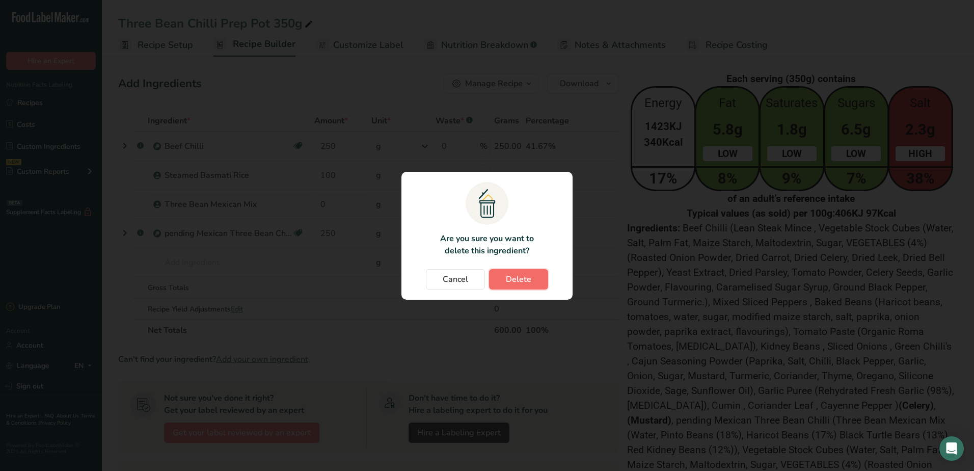
click at [535, 275] on button "Delete" at bounding box center [518, 279] width 59 height 20
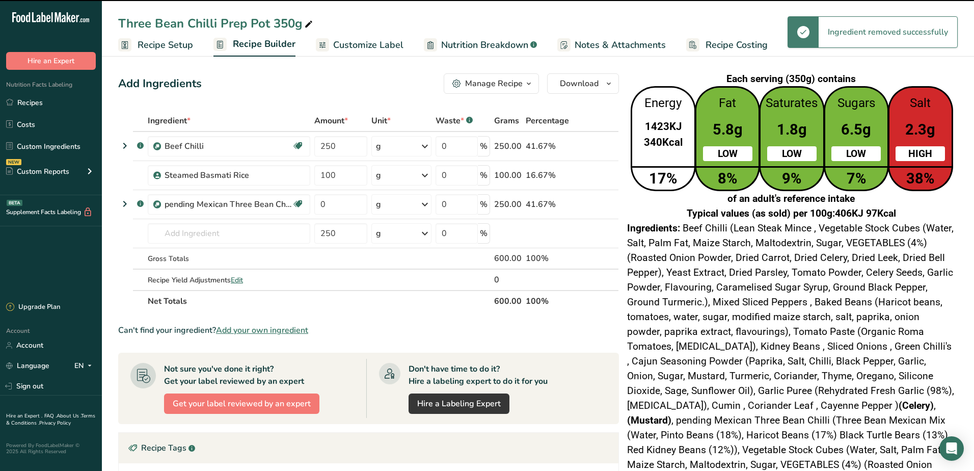
type input "250"
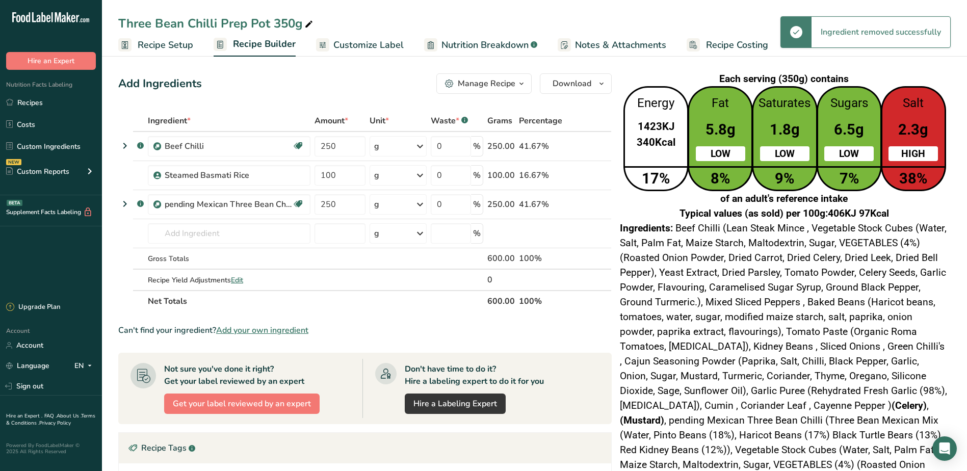
click at [591, 147] on icon at bounding box center [590, 146] width 7 height 11
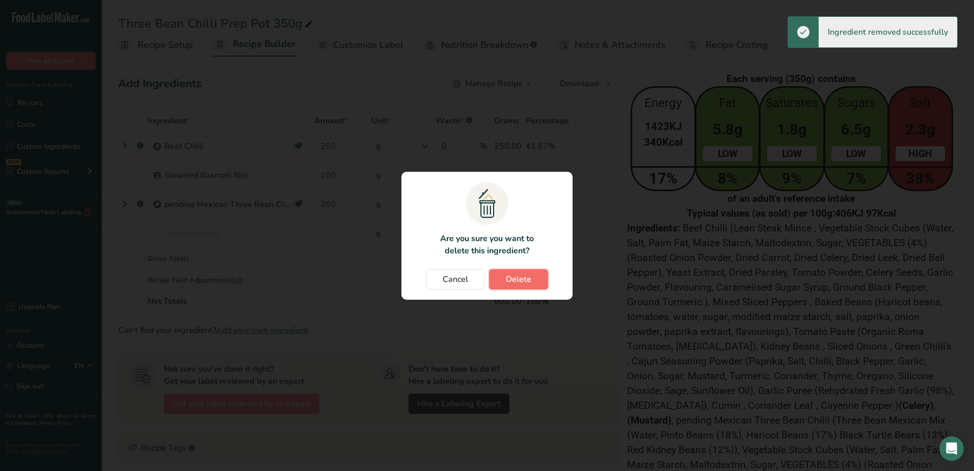
click at [532, 278] on button "Delete" at bounding box center [518, 279] width 59 height 20
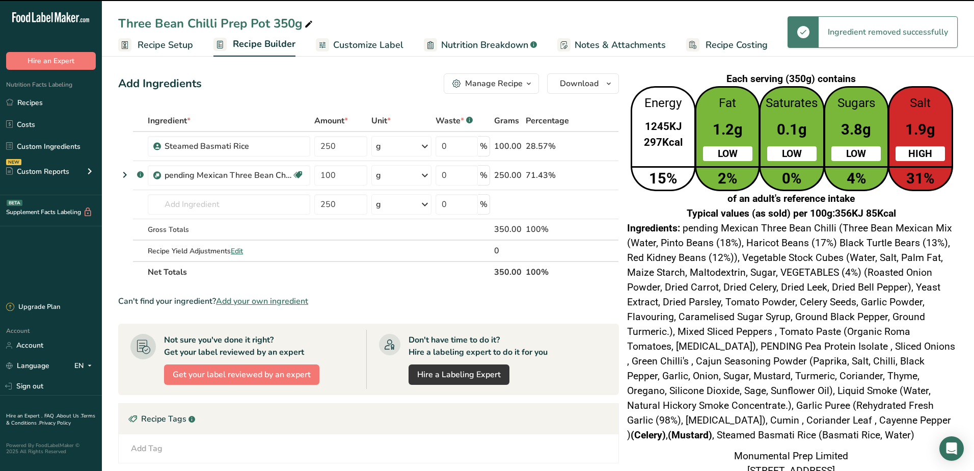
type input "100"
type input "250"
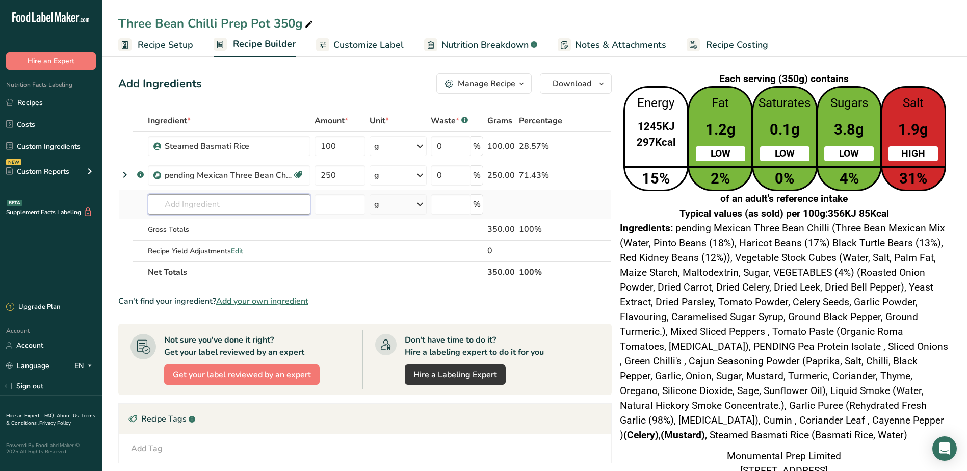
click at [248, 197] on input "text" at bounding box center [229, 204] width 163 height 20
drag, startPoint x: 740, startPoint y: 143, endPoint x: 927, endPoint y: 180, distance: 190.8
click at [927, 180] on div "Energy 1245KJ 297Kcal 15% Fat 1.2g LOW 2% Saturates 0.1g LOW 0% Sugars 3.8g LOW…" at bounding box center [784, 138] width 329 height 105
drag, startPoint x: 927, startPoint y: 180, endPoint x: 892, endPoint y: 244, distance: 72.8
click at [894, 242] on span "pending Mexican Three Bean Chilli (Three Bean Mexican Mix (Water, Pinto Beans (…" at bounding box center [784, 331] width 328 height 219
